Goal: Information Seeking & Learning: Learn about a topic

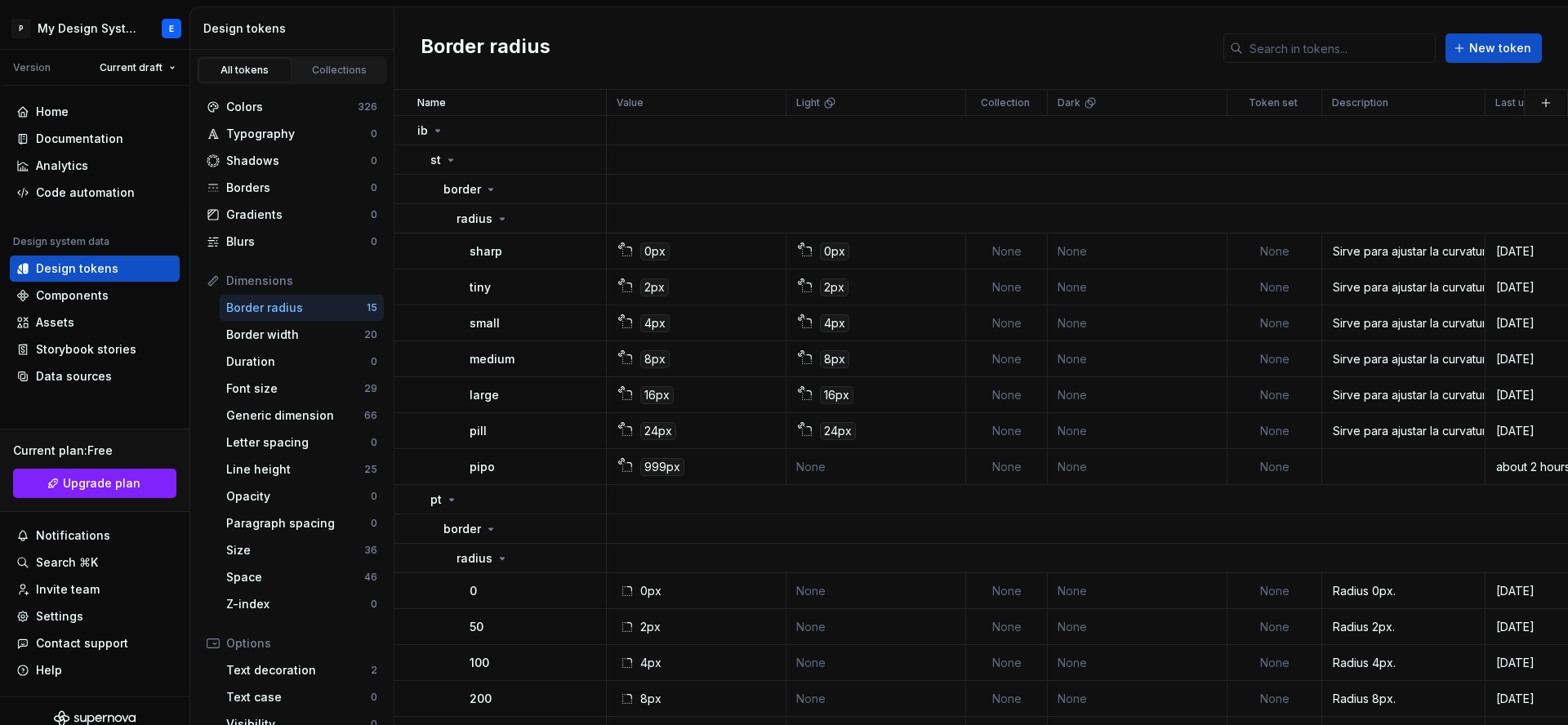
scroll to position [135, 1]
click at [244, 110] on div "Colors" at bounding box center [291, 107] width 131 height 16
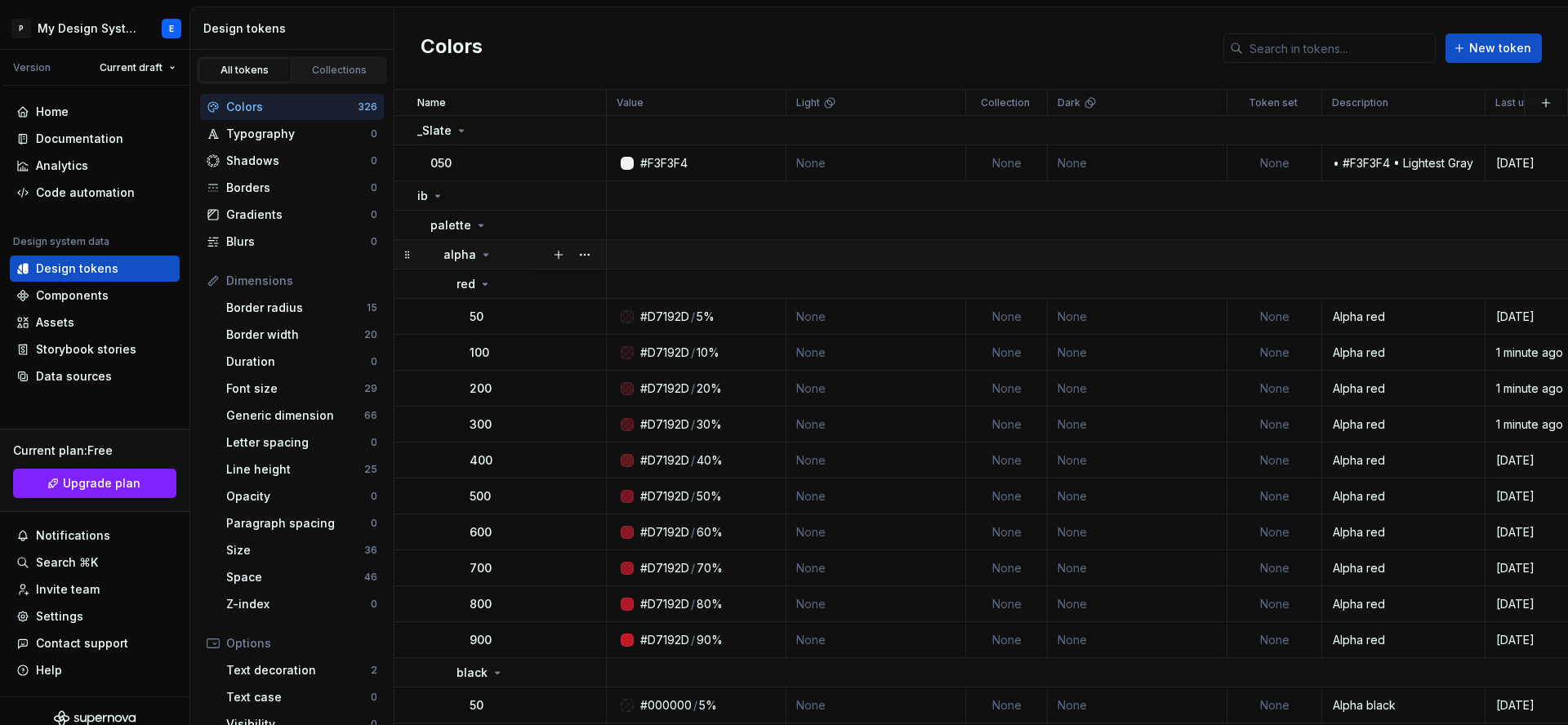
click at [482, 252] on icon at bounding box center [485, 255] width 13 height 13
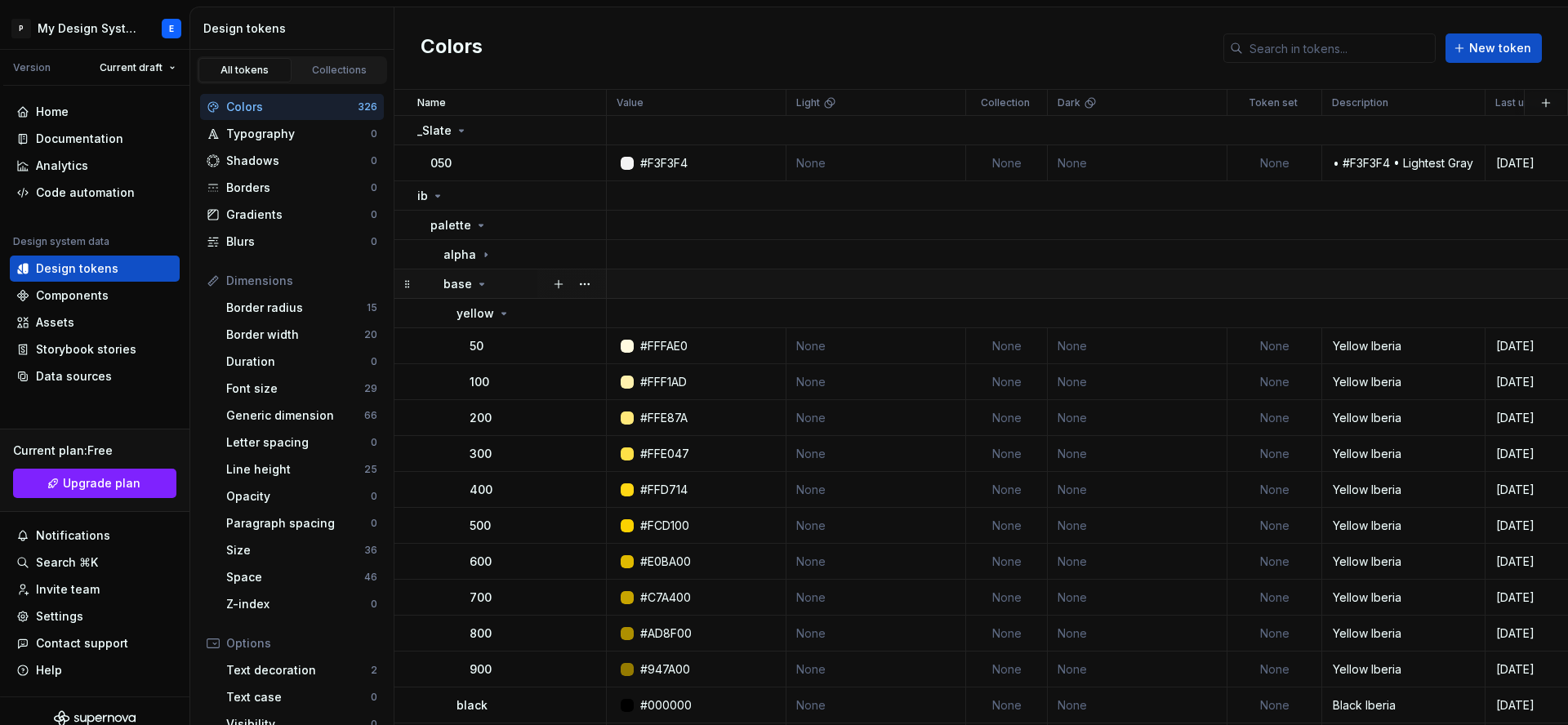
click at [482, 280] on icon at bounding box center [482, 284] width 13 height 13
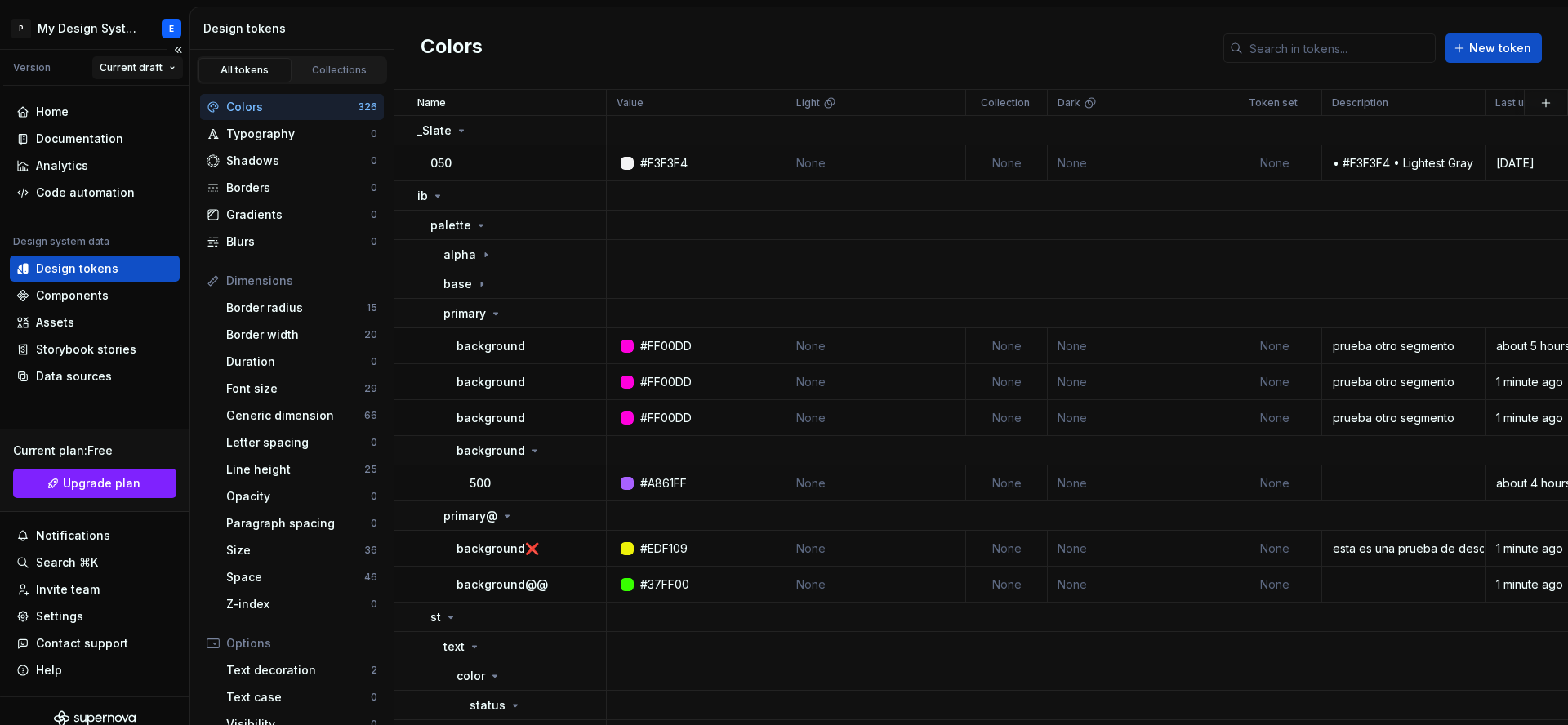
click at [175, 57] on html "P My Design System E Version Current draft Home Documentation Analytics Code au…" at bounding box center [784, 362] width 1568 height 725
click at [158, 135] on div "v 1" at bounding box center [168, 125] width 139 height 26
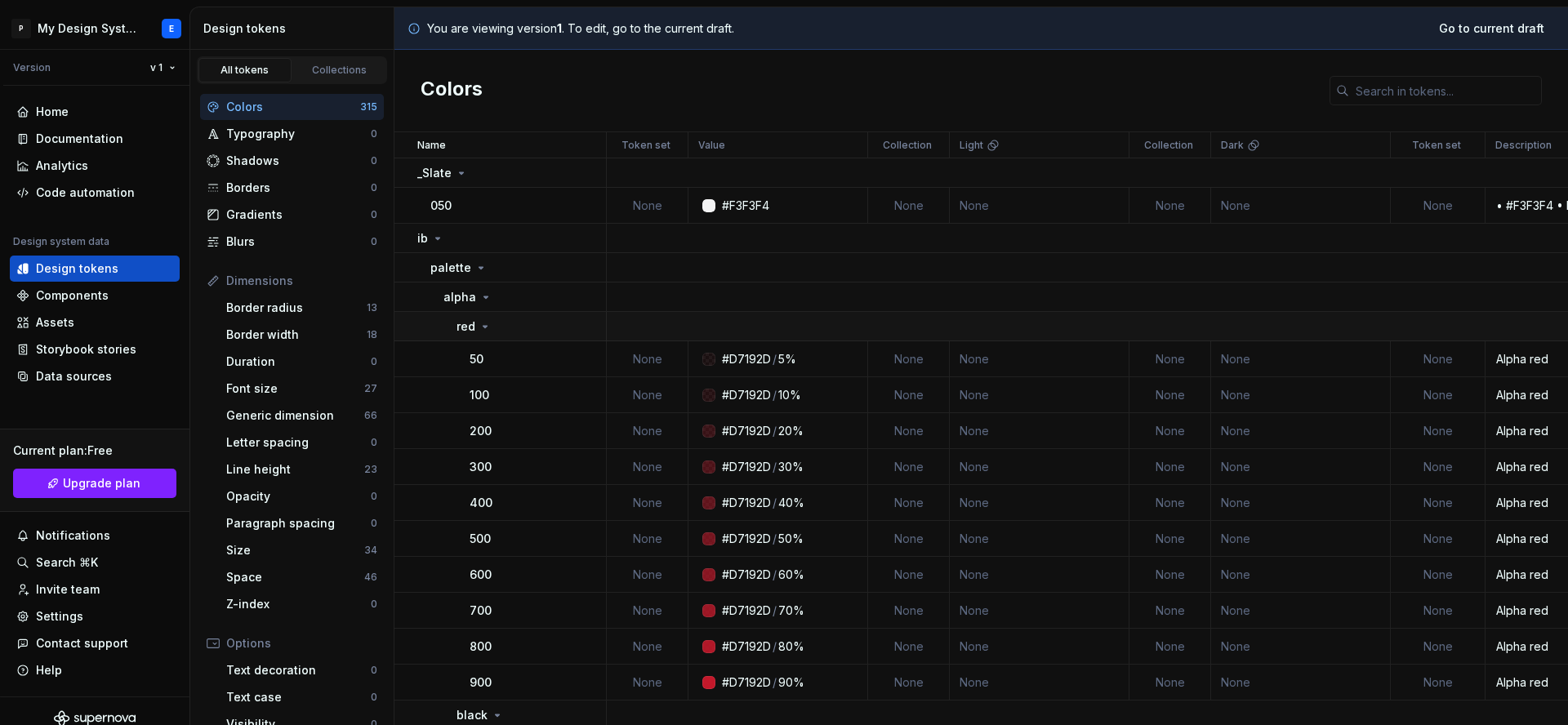
click at [479, 332] on icon at bounding box center [485, 327] width 13 height 13
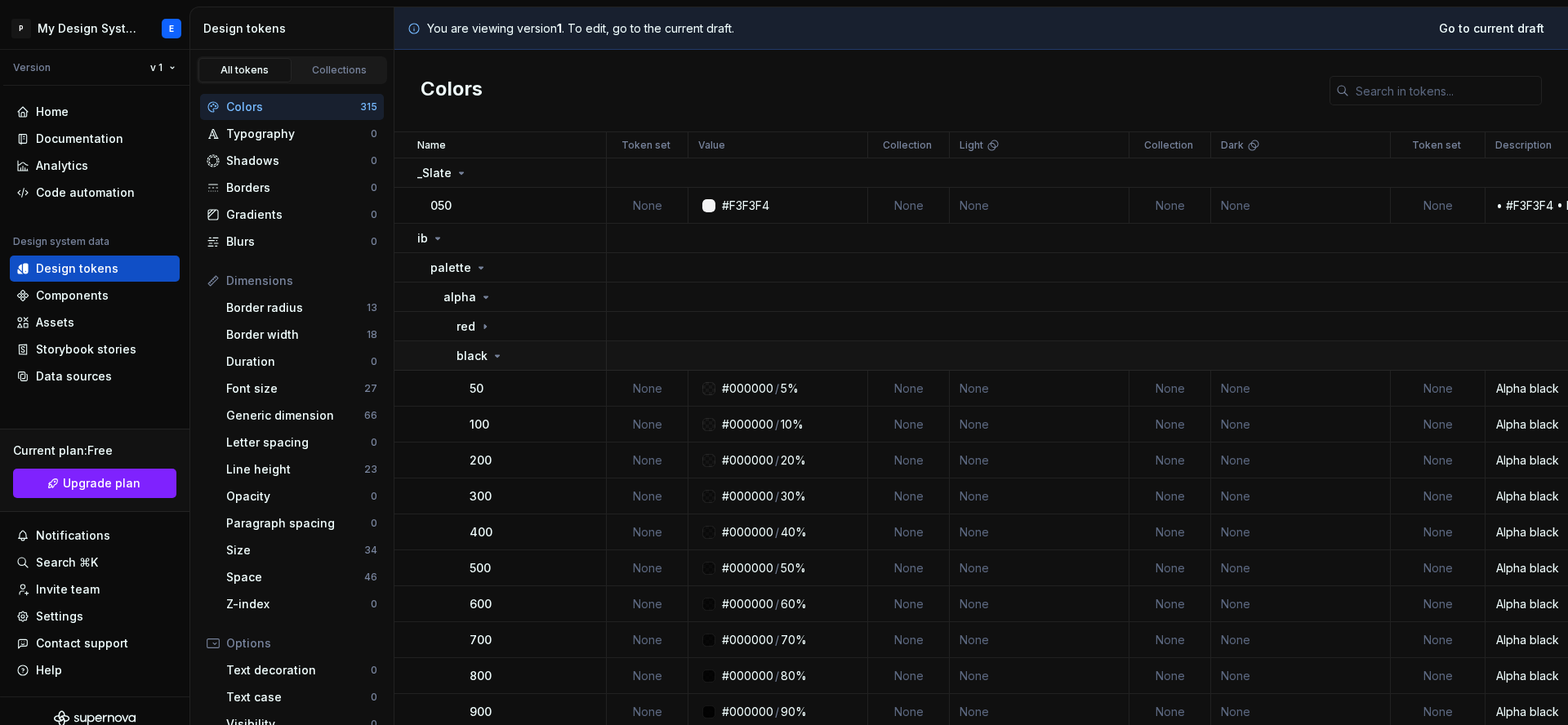
click at [490, 365] on td "black" at bounding box center [501, 356] width 212 height 29
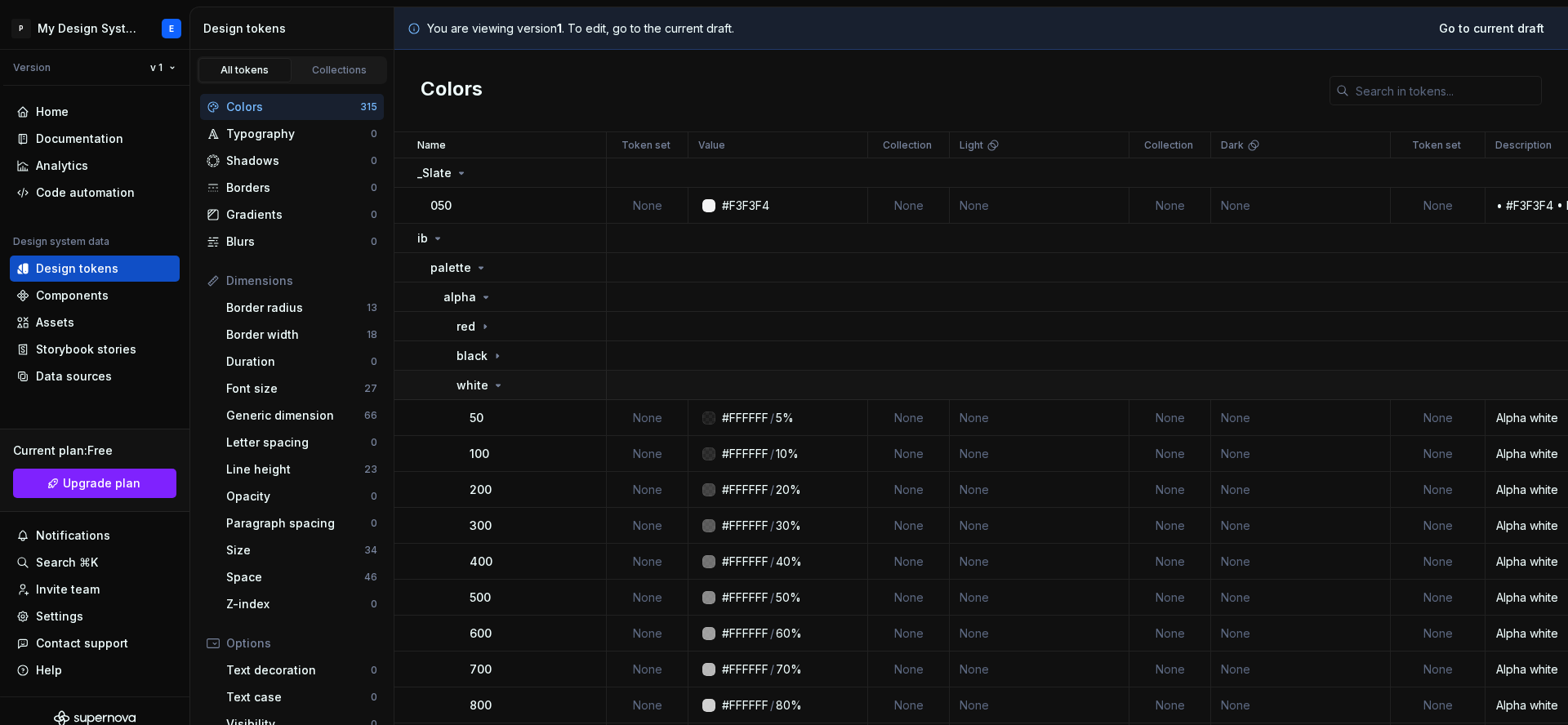
click at [494, 396] on td "white" at bounding box center [501, 386] width 212 height 29
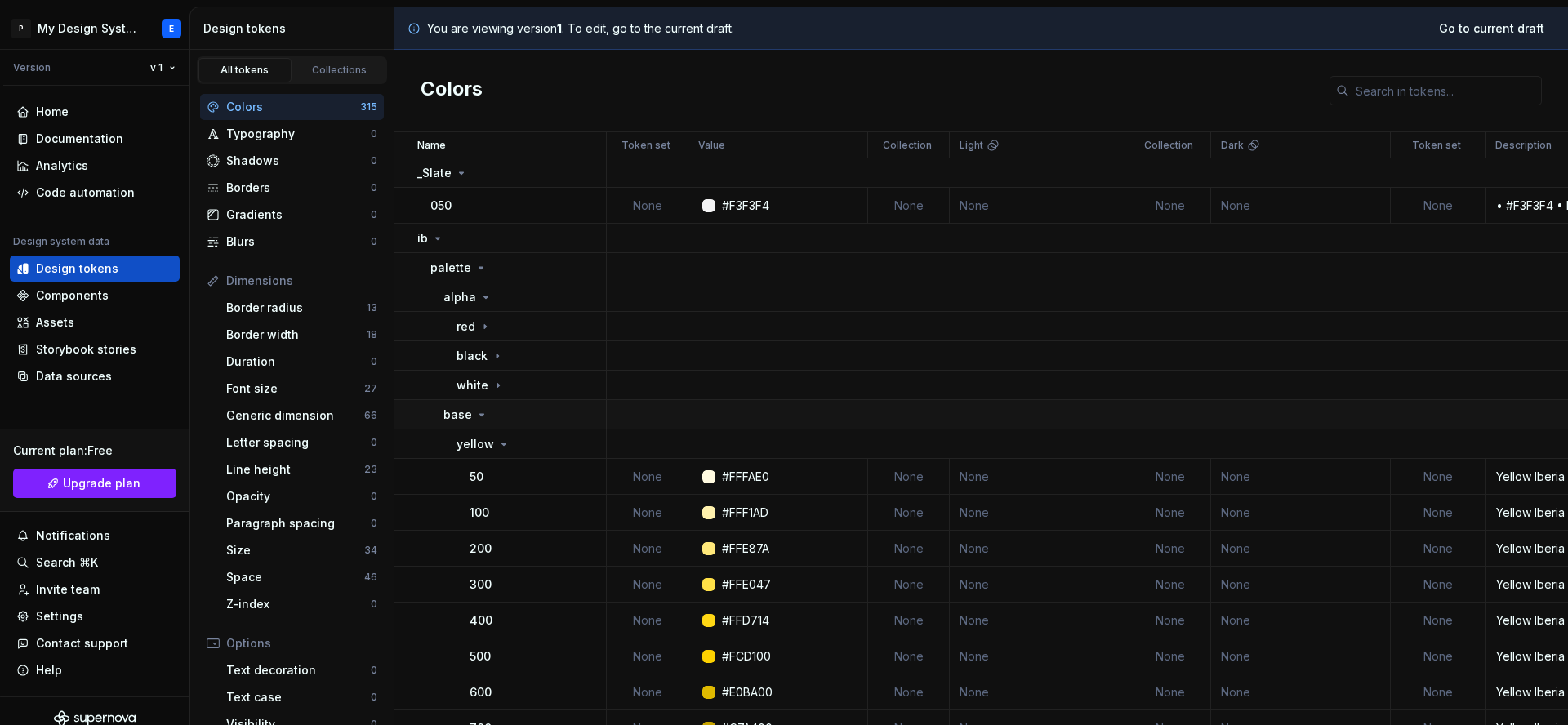
click at [479, 412] on icon at bounding box center [482, 415] width 13 height 13
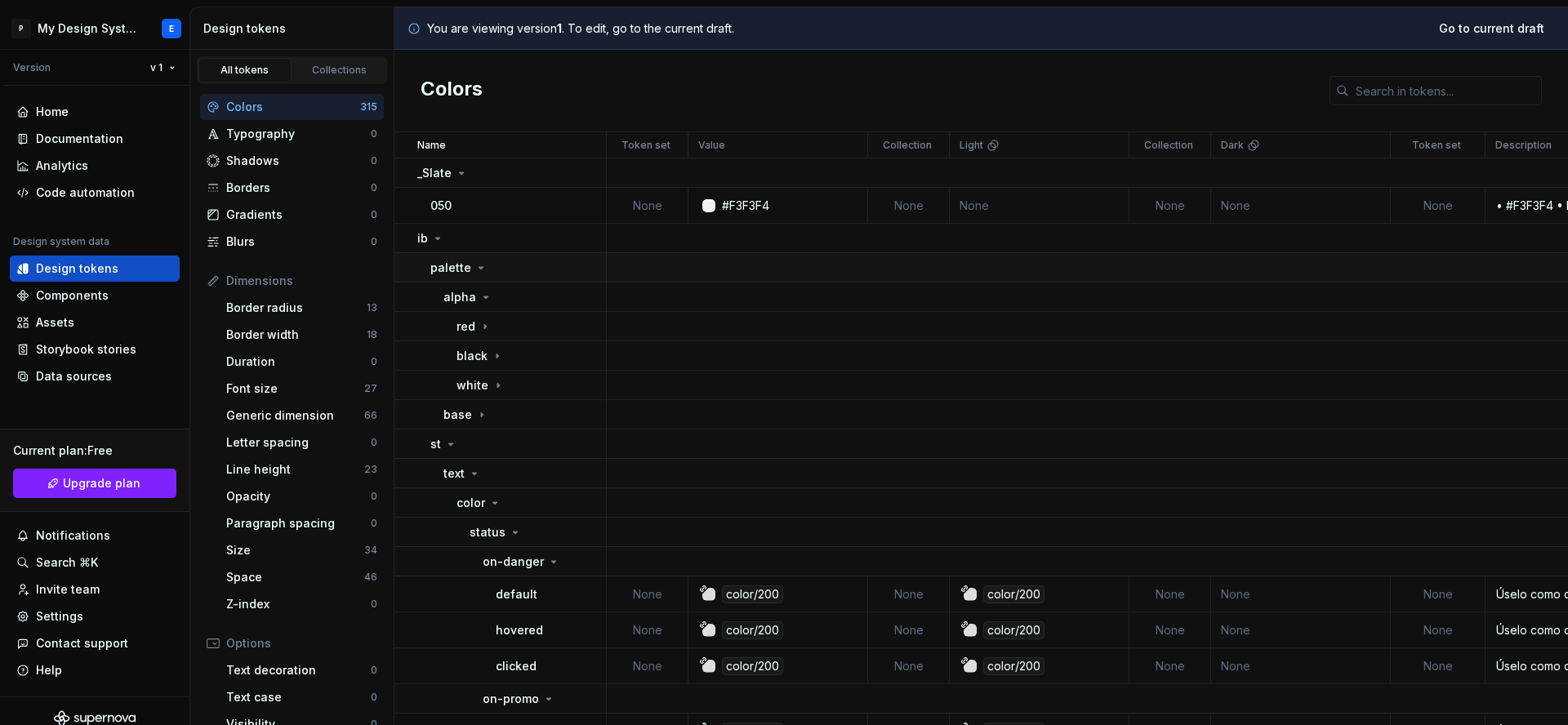
click at [475, 269] on icon at bounding box center [481, 268] width 13 height 13
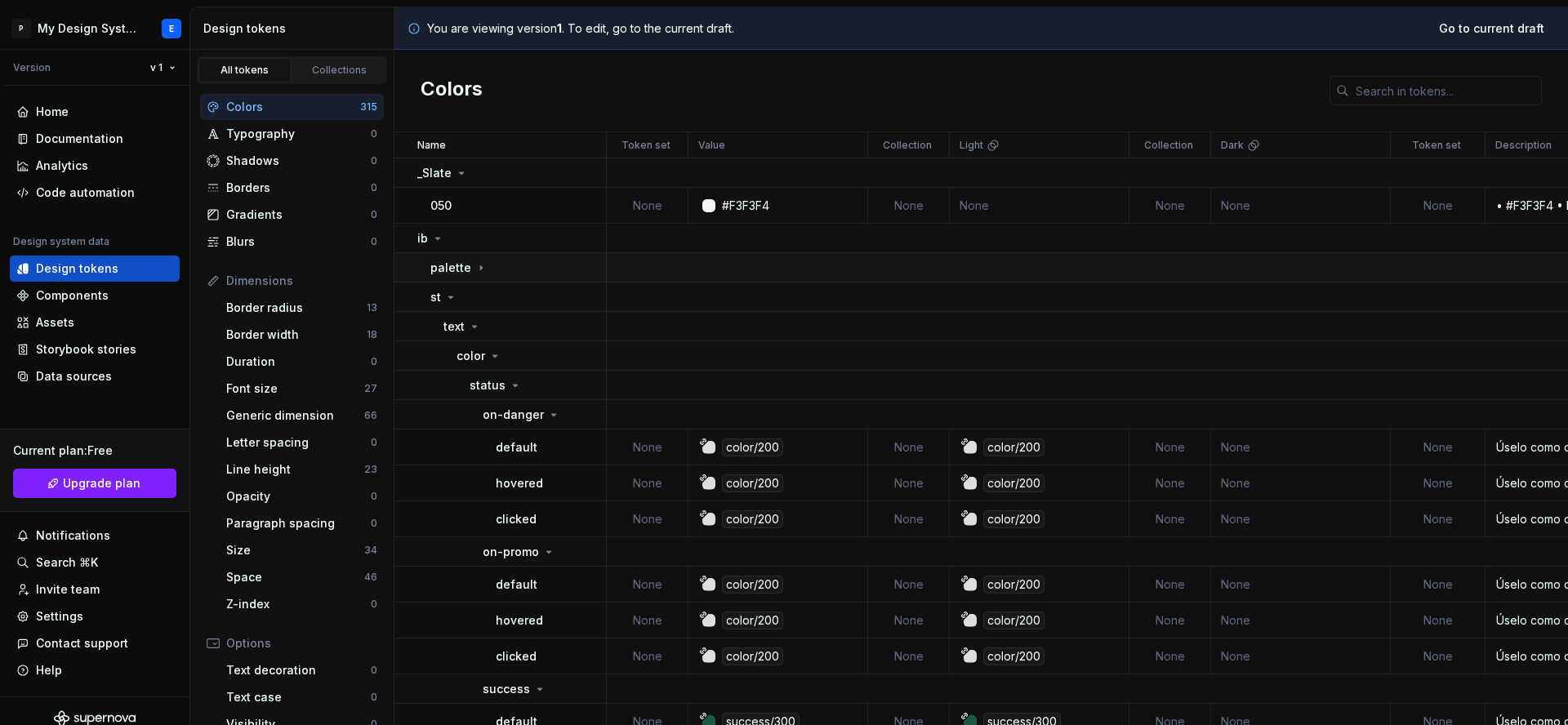
click at [475, 269] on icon at bounding box center [481, 268] width 13 height 13
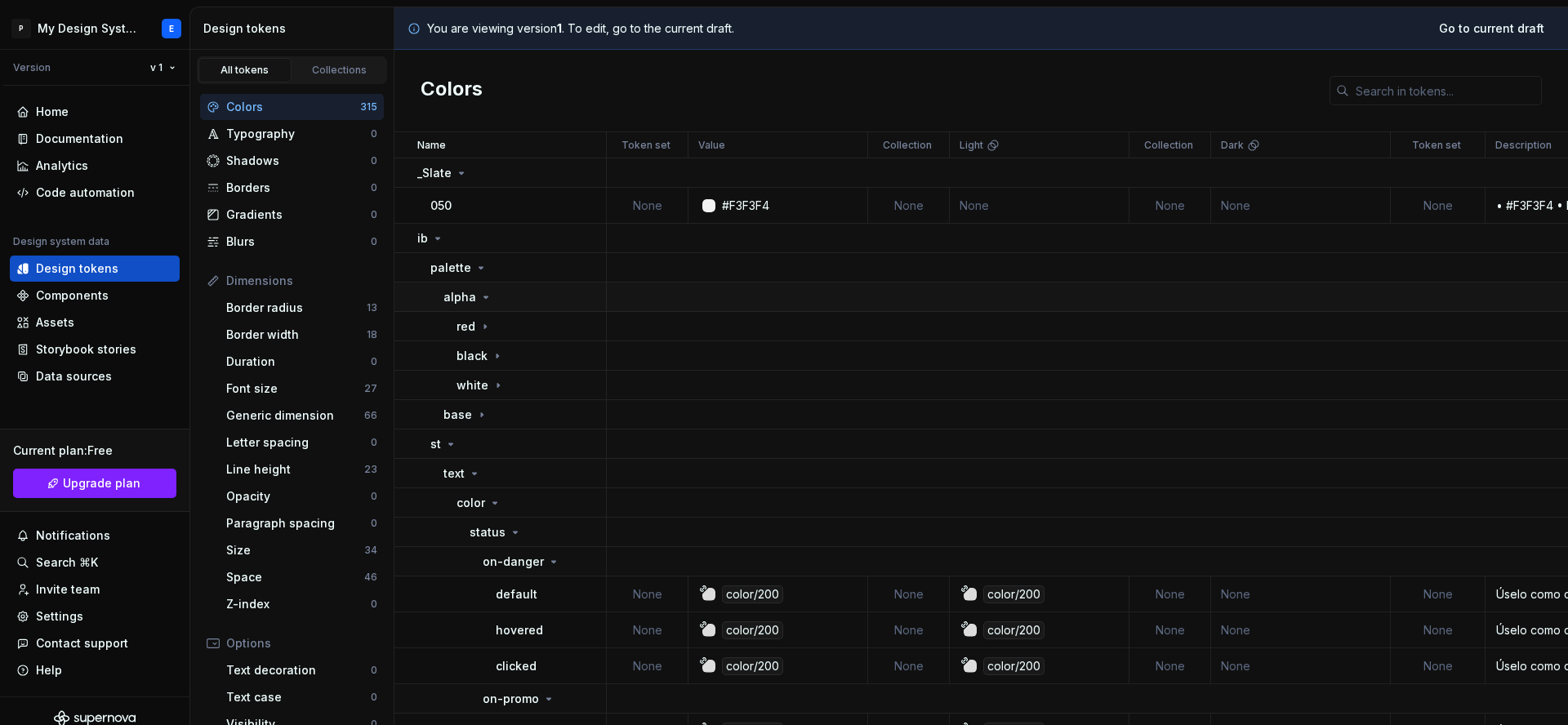
click at [480, 299] on icon at bounding box center [485, 298] width 13 height 13
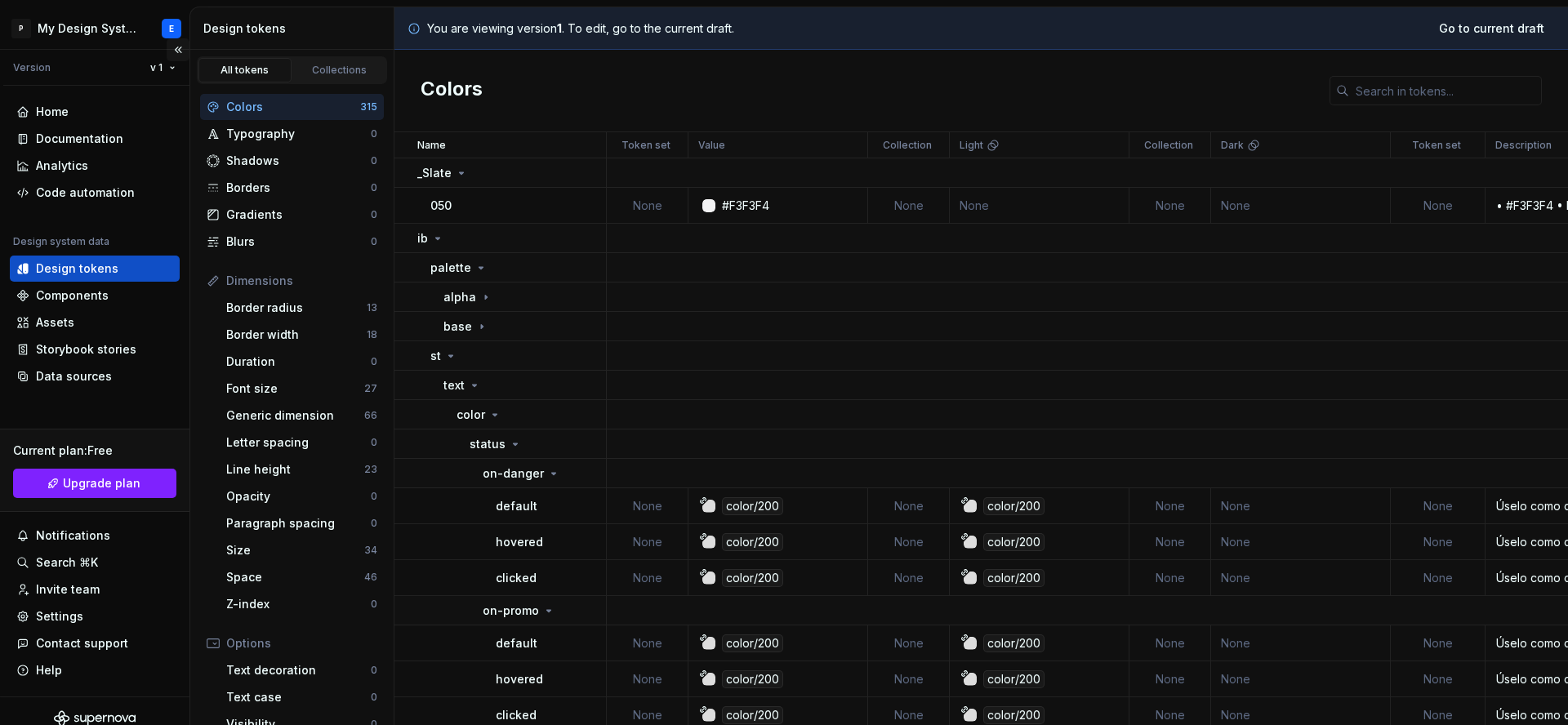
click at [167, 54] on button "Collapse sidebar" at bounding box center [178, 49] width 23 height 23
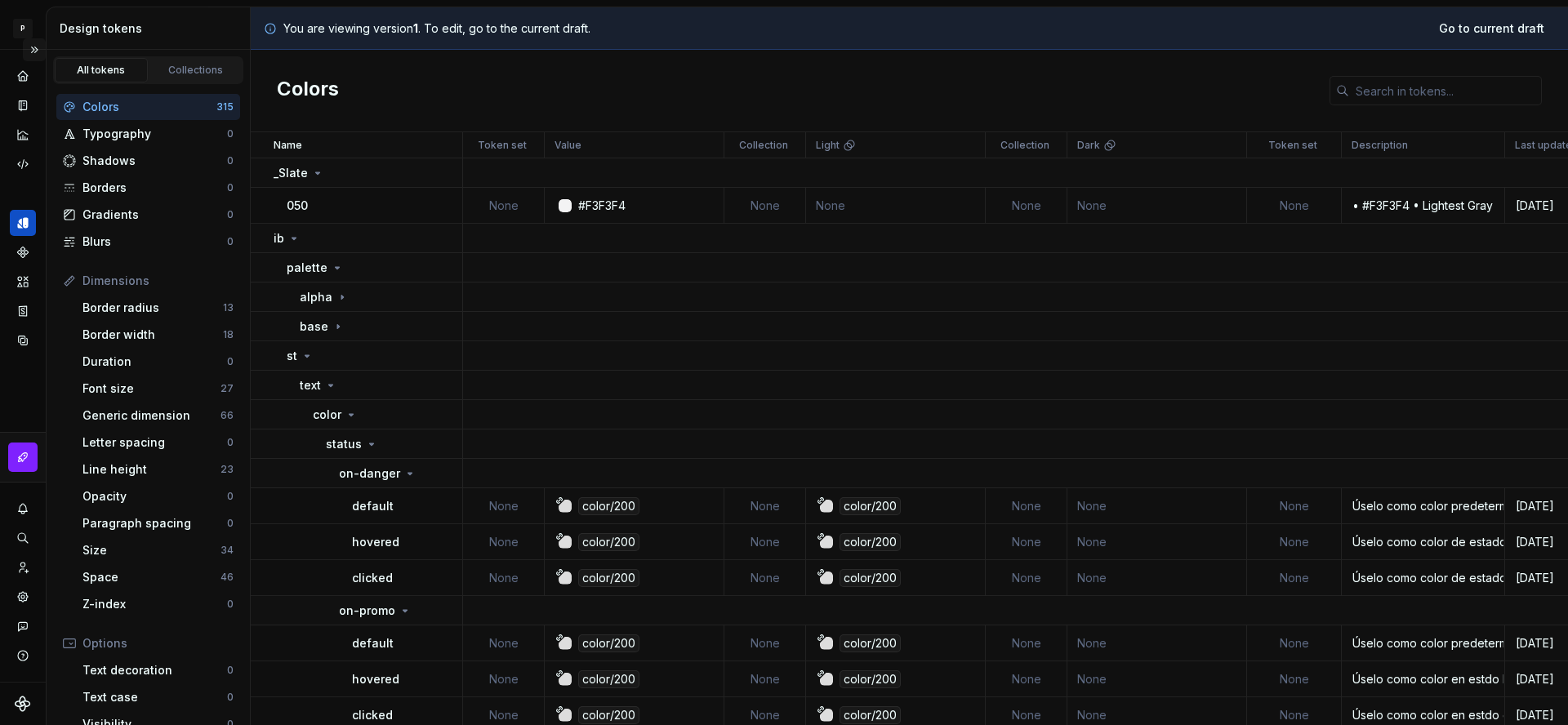
click at [33, 54] on button "Expand sidebar" at bounding box center [34, 49] width 23 height 23
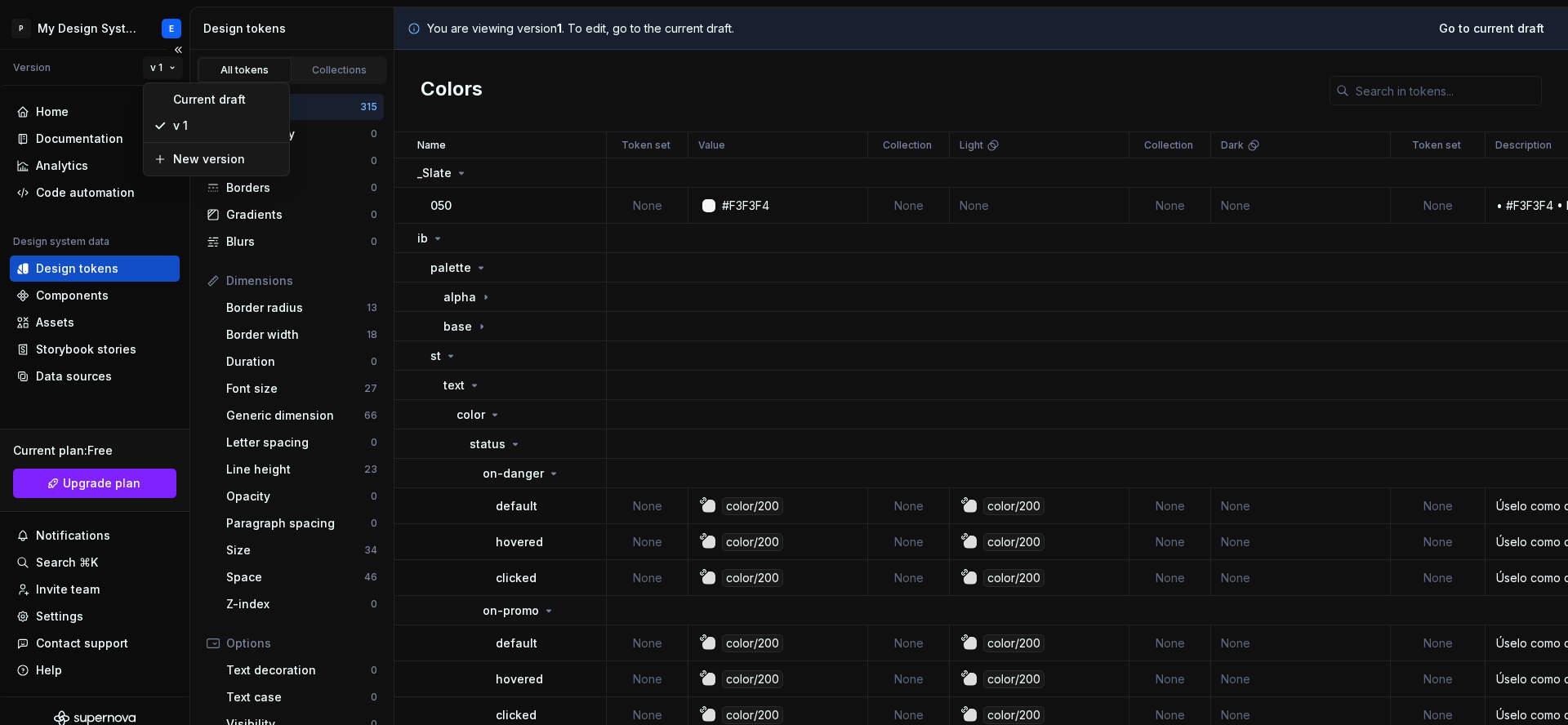
click at [160, 73] on html "P My Design System E Version v 1 Home Documentation Analytics Code automation D…" at bounding box center [784, 362] width 1568 height 725
click at [190, 100] on div "Current draft" at bounding box center [226, 100] width 106 height 16
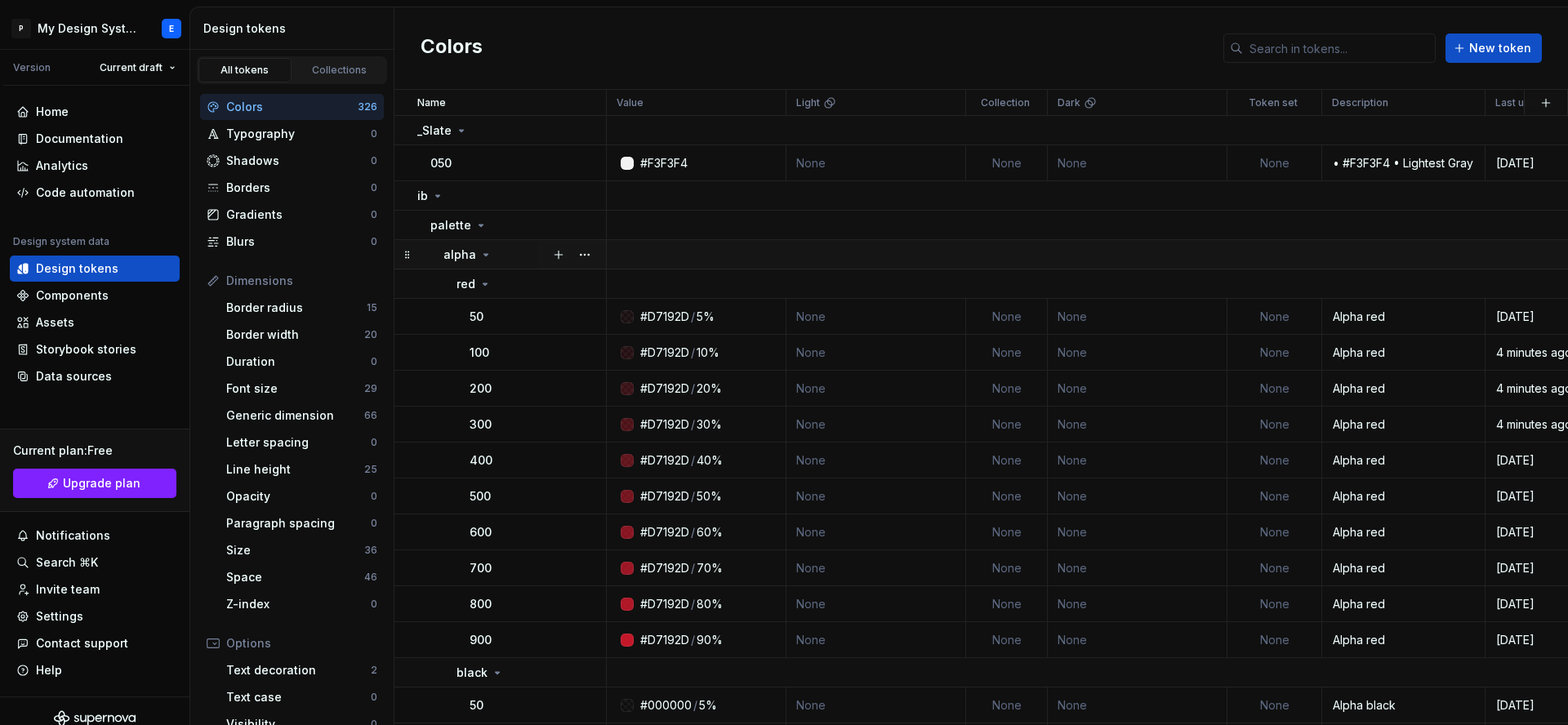
click at [481, 258] on icon at bounding box center [485, 255] width 13 height 13
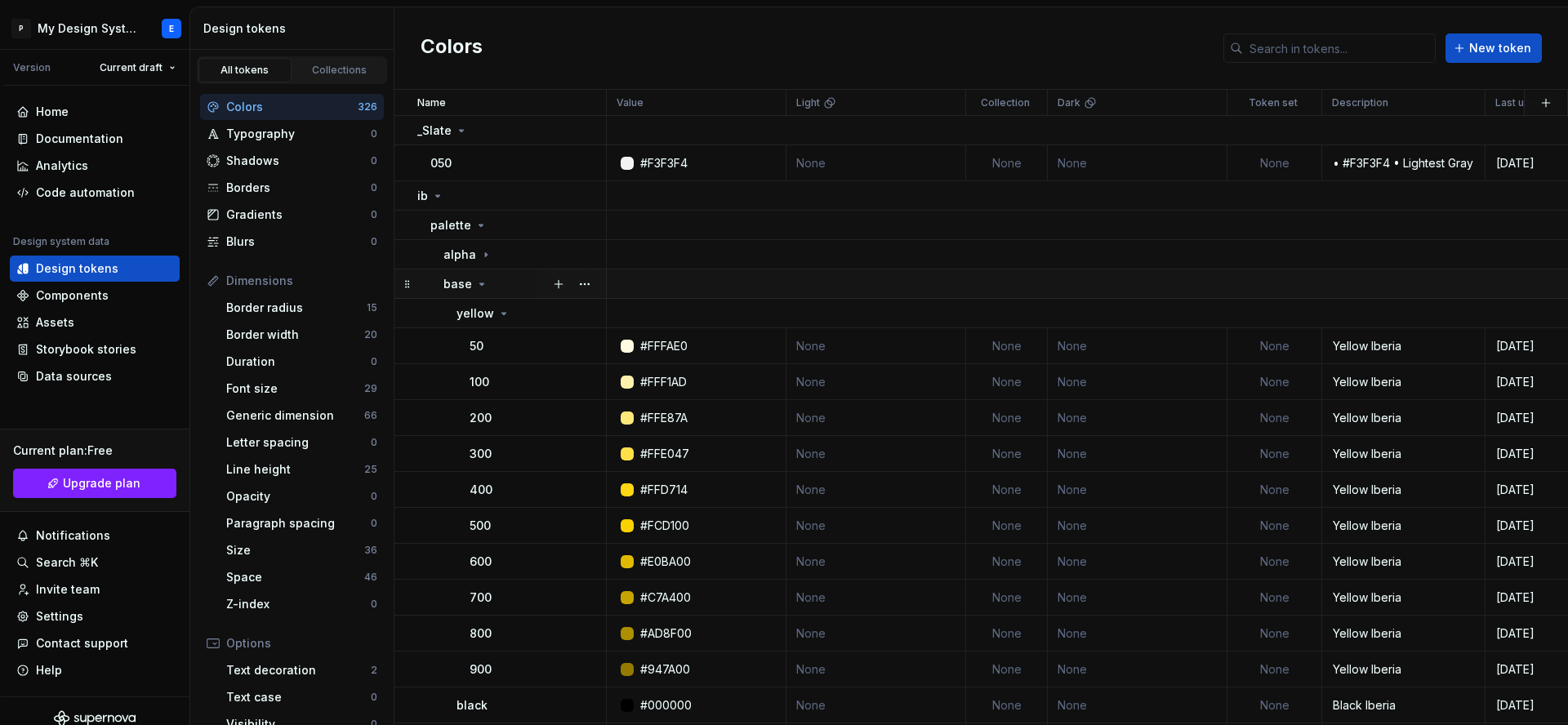
click at [479, 278] on icon at bounding box center [482, 284] width 13 height 13
